Goal: Information Seeking & Learning: Learn about a topic

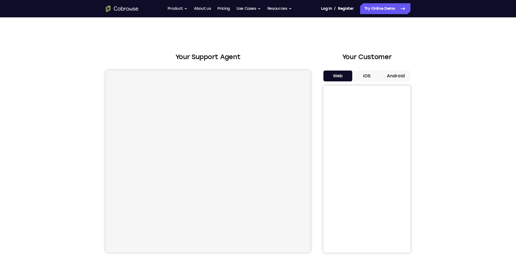
click at [395, 75] on button "Android" at bounding box center [395, 76] width 29 height 11
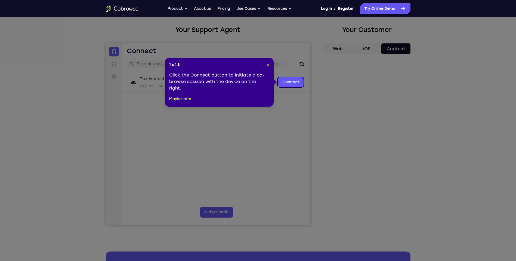
click at [268, 64] on span "×" at bounding box center [268, 65] width 2 height 5
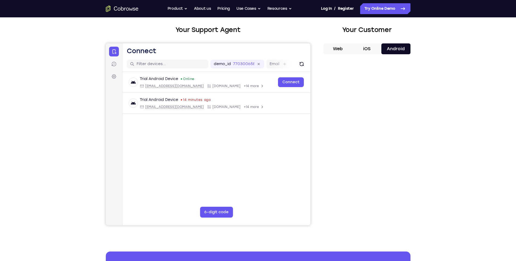
click at [372, 53] on button "iOS" at bounding box center [366, 48] width 29 height 11
click at [388, 48] on button "Android" at bounding box center [395, 48] width 29 height 11
drag, startPoint x: 349, startPoint y: 33, endPoint x: 352, endPoint y: 32, distance: 2.9
click at [350, 32] on div "Your Customer Web iOS Android" at bounding box center [366, 125] width 87 height 201
click at [375, 41] on div "Your Customer Web iOS Android" at bounding box center [366, 125] width 87 height 201
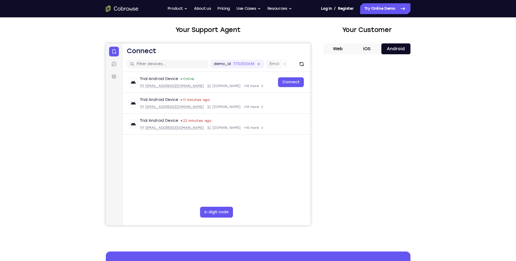
click at [460, 80] on div "Your Support Agent Your Customer Web iOS Android Next Steps We’d be happy to gi…" at bounding box center [258, 169] width 516 height 358
click at [383, 249] on div "Your Support Agent Your Customer Web iOS Android Next Steps We’d be happy to gi…" at bounding box center [258, 169] width 348 height 358
click at [355, 46] on button "iOS" at bounding box center [366, 48] width 29 height 11
drag, startPoint x: 355, startPoint y: 46, endPoint x: 464, endPoint y: 162, distance: 158.4
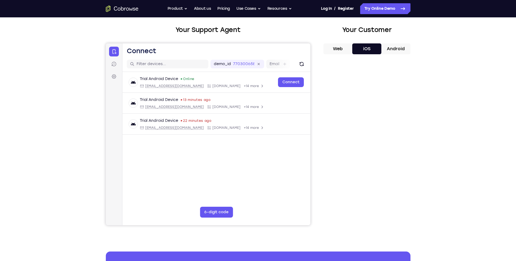
click at [464, 162] on div "Your Support Agent Your Customer Web iOS Android Next Steps We’d be happy to gi…" at bounding box center [258, 169] width 516 height 358
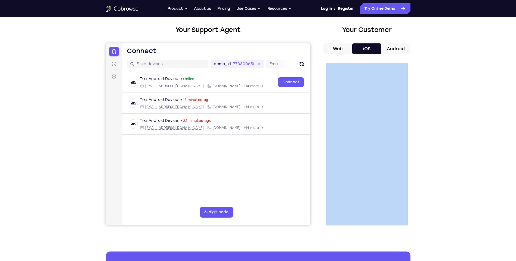
click at [464, 162] on div "Your Support Agent Your Customer Web iOS Android Next Steps We’d be happy to gi…" at bounding box center [258, 169] width 516 height 358
